Goal: Task Accomplishment & Management: Manage account settings

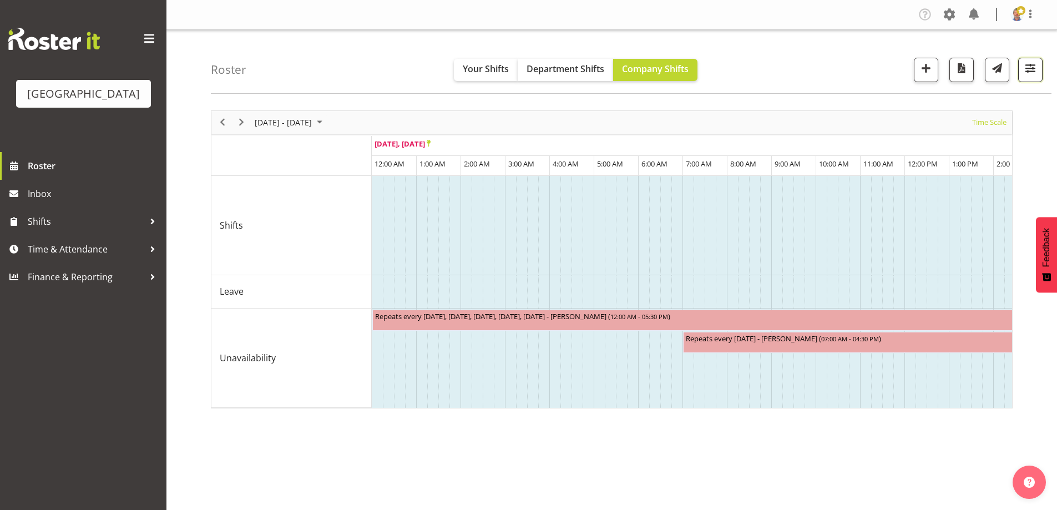
click at [1031, 65] on span "button" at bounding box center [1030, 68] width 14 height 14
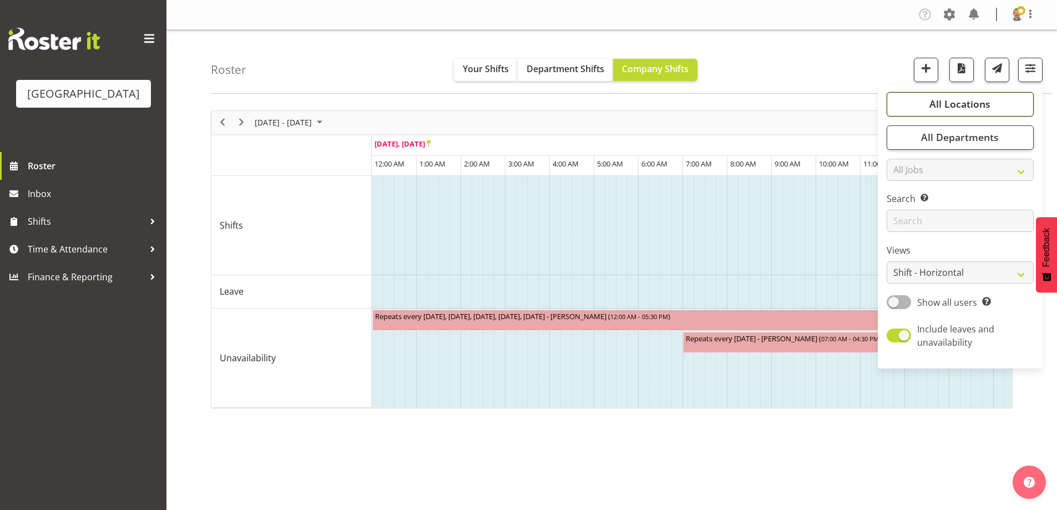
click at [956, 104] on span "All Locations" at bounding box center [960, 103] width 61 height 13
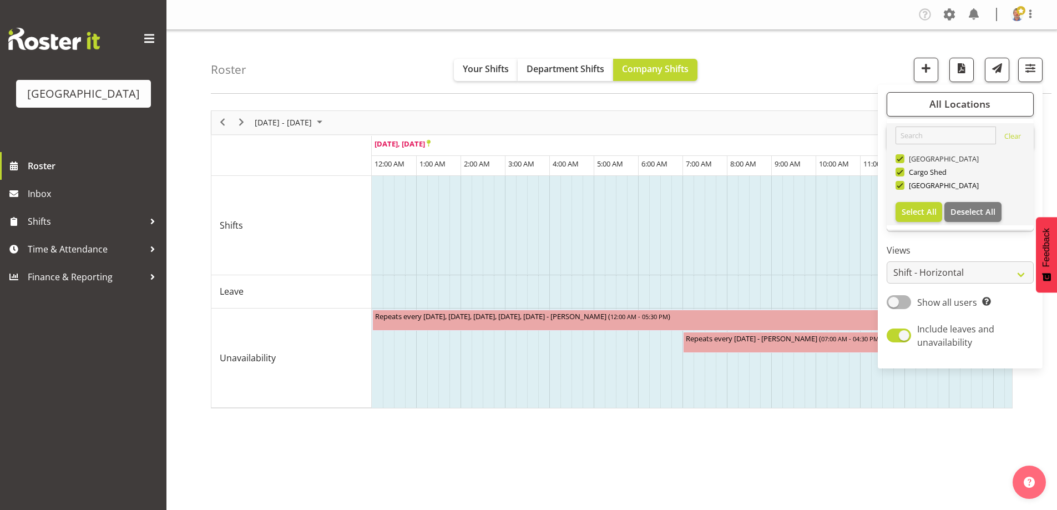
click at [899, 159] on span at bounding box center [900, 158] width 9 height 9
click at [899, 159] on input "[GEOGRAPHIC_DATA]" at bounding box center [899, 158] width 7 height 7
checkbox input "false"
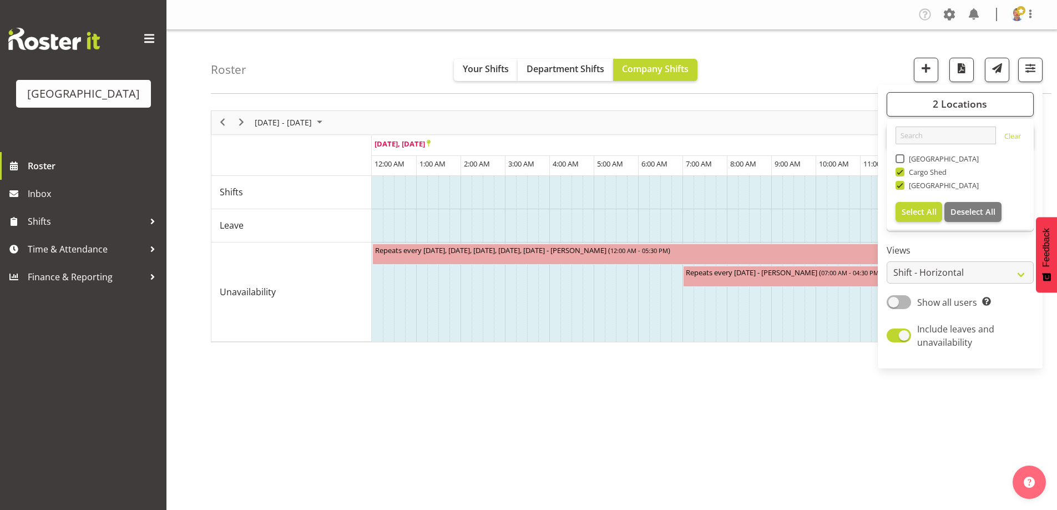
click at [900, 172] on span at bounding box center [900, 172] width 9 height 9
click at [900, 172] on input "Cargo Shed" at bounding box center [899, 171] width 7 height 7
checkbox input "false"
click at [326, 120] on span "September 2025" at bounding box center [319, 122] width 13 height 14
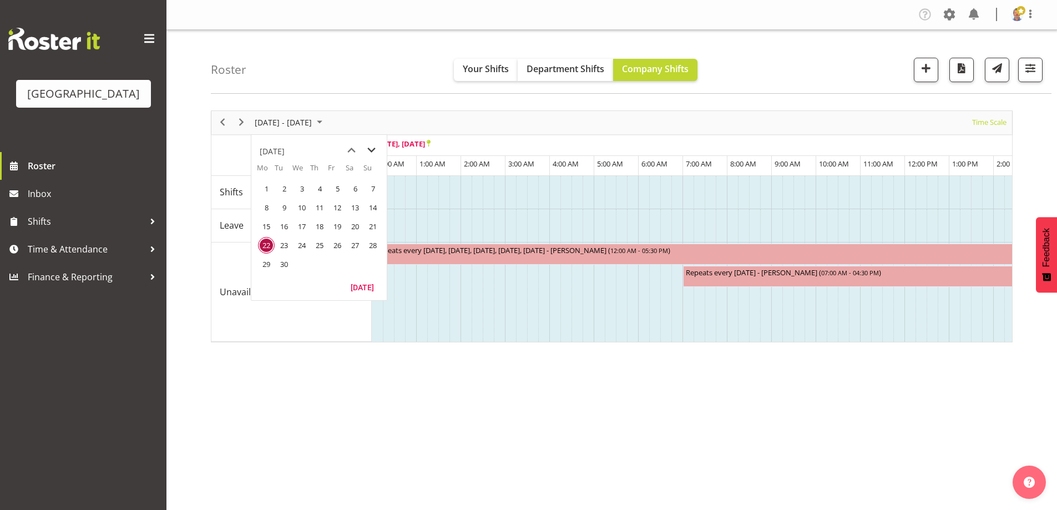
click at [370, 149] on span "next month" at bounding box center [371, 150] width 19 height 20
click at [266, 207] on span "6" at bounding box center [266, 207] width 17 height 17
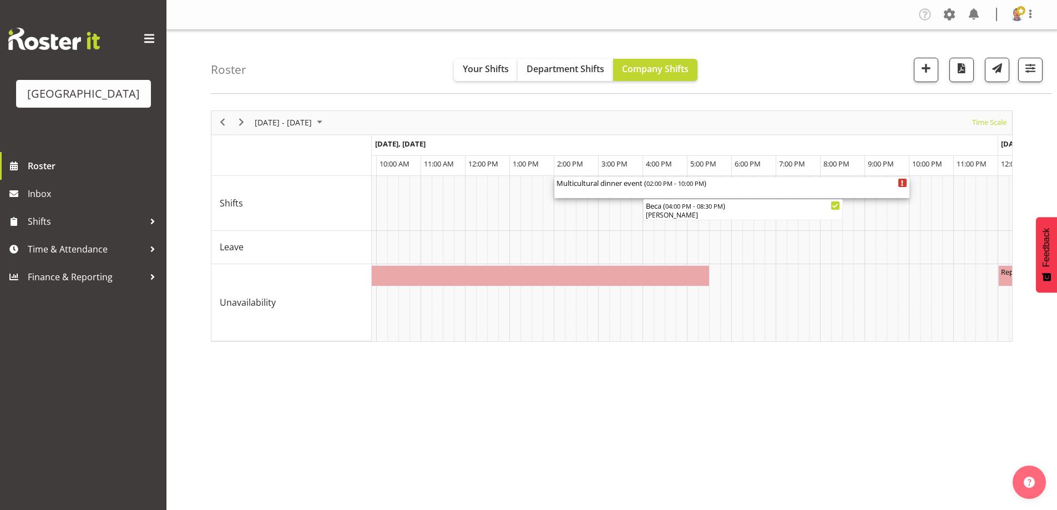
click at [690, 185] on span "02:00 PM - 10:00 PM" at bounding box center [676, 183] width 58 height 9
click at [0, 0] on div at bounding box center [0, 0] width 0 height 0
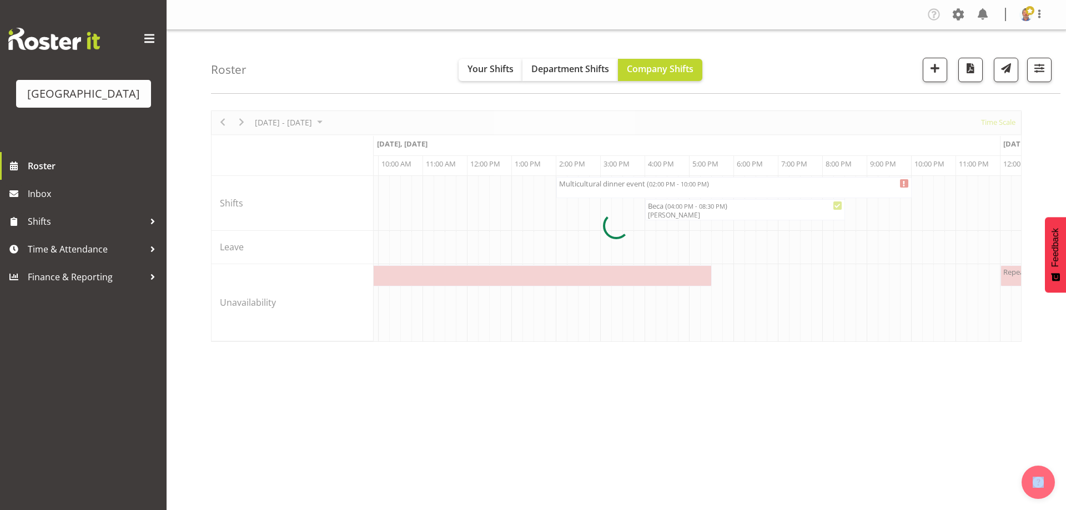
select select "9"
select select "2025"
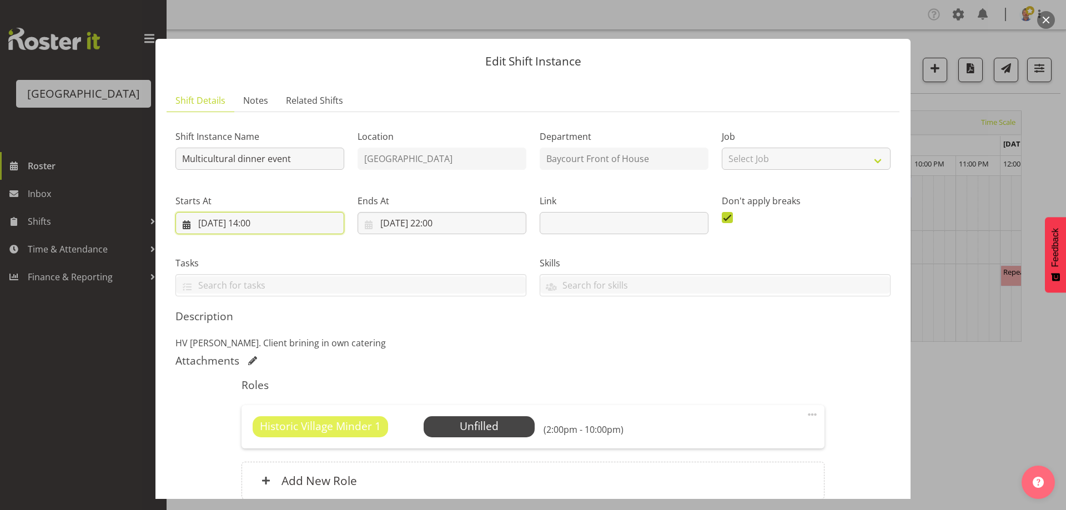
click at [261, 225] on input "[DATE] 14:00" at bounding box center [259, 223] width 169 height 22
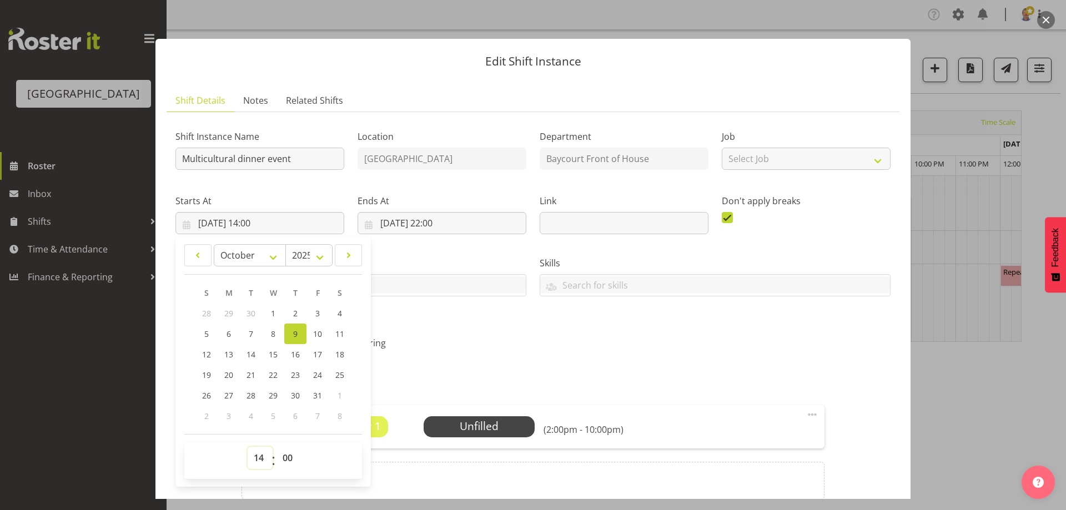
click at [263, 457] on select "00 01 02 03 04 05 06 07 08 09 10 11 12 13 14 15 16 17 18 19 20 21 22 23" at bounding box center [260, 458] width 25 height 22
select select "16"
click at [248, 447] on select "00 01 02 03 04 05 06 07 08 09 10 11 12 13 14 15 16 17 18 19 20 21 22 23" at bounding box center [260, 458] width 25 height 22
type input "[DATE] 16:00"
click at [453, 342] on p "HV [PERSON_NAME]. Client brining in own catering" at bounding box center [532, 342] width 715 height 13
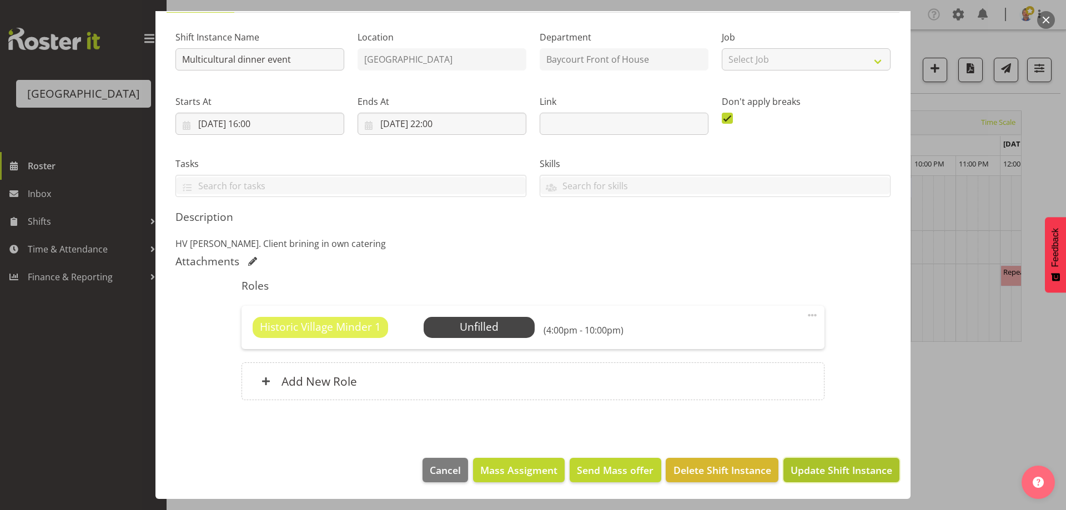
click at [835, 467] on span "Update Shift Instance" at bounding box center [841, 470] width 102 height 14
